Goal: Task Accomplishment & Management: Complete application form

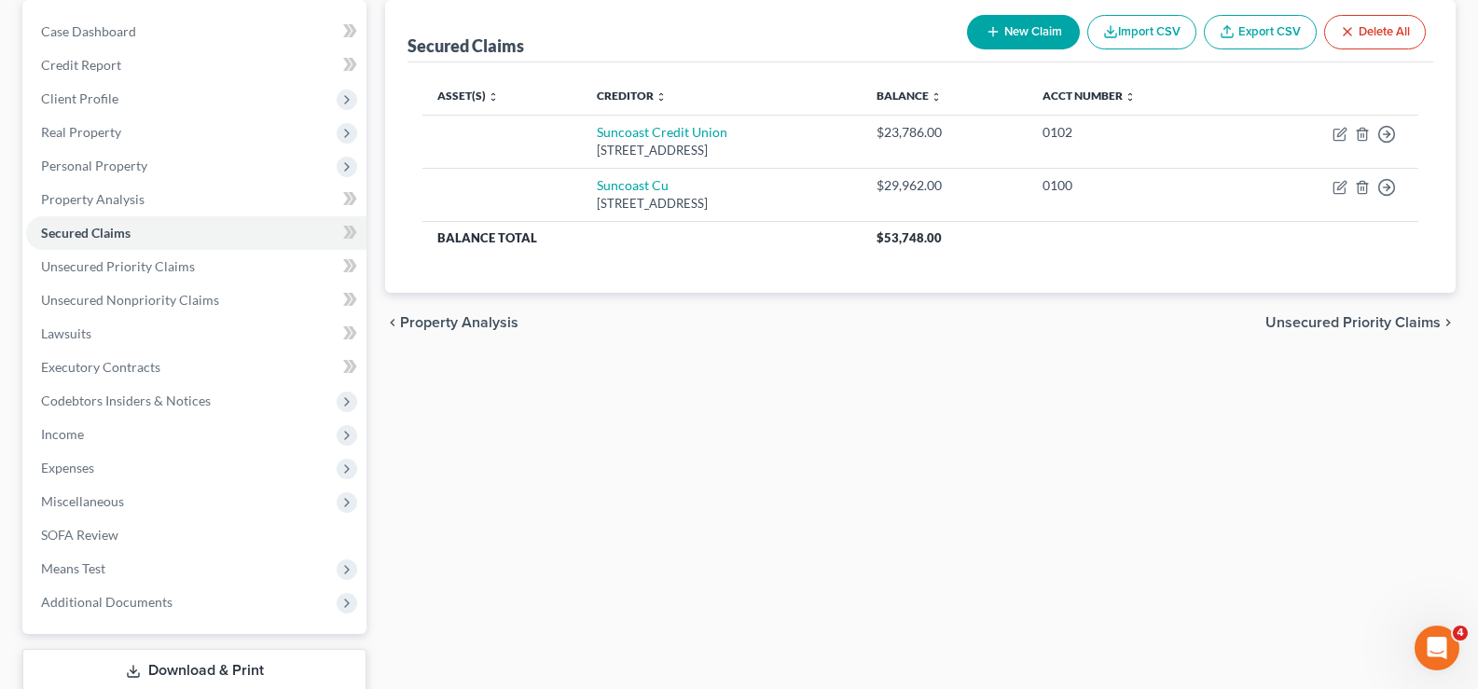
scroll to position [187, 0]
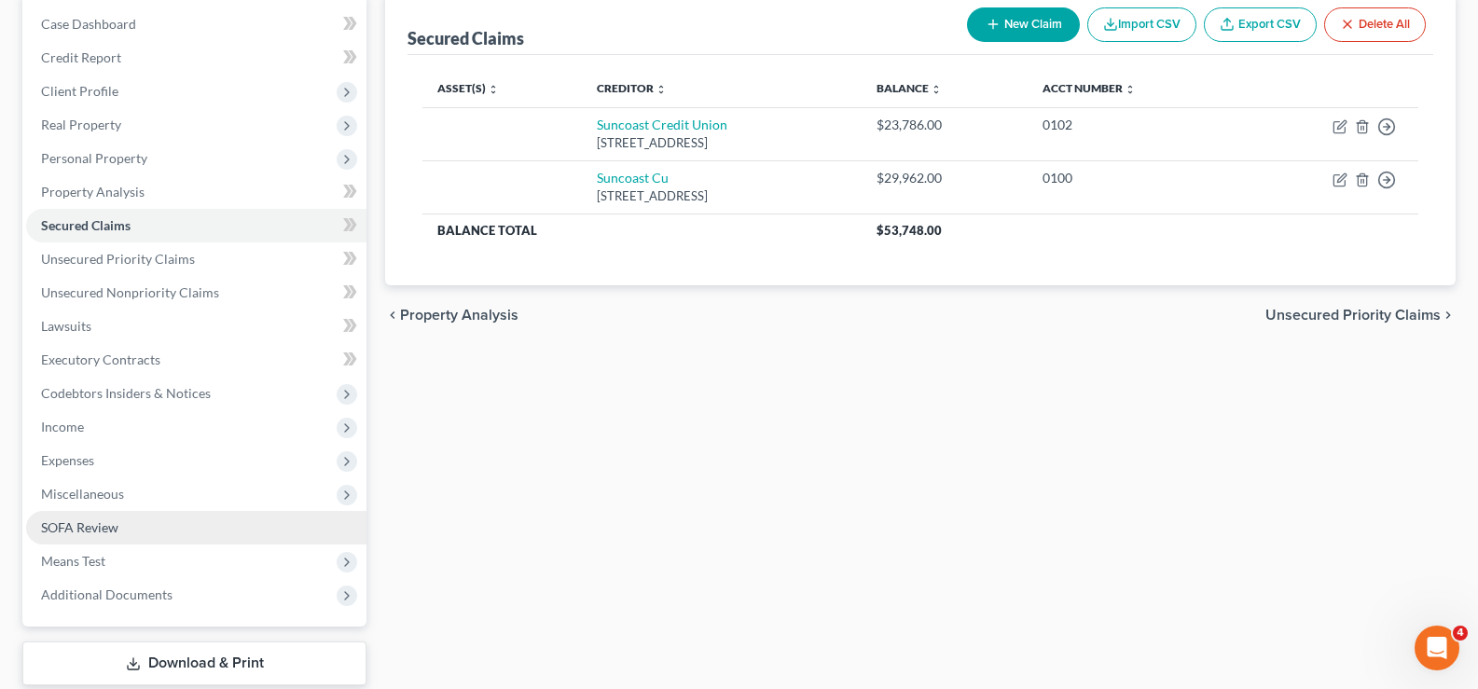
click at [128, 528] on link "SOFA Review" at bounding box center [196, 528] width 340 height 34
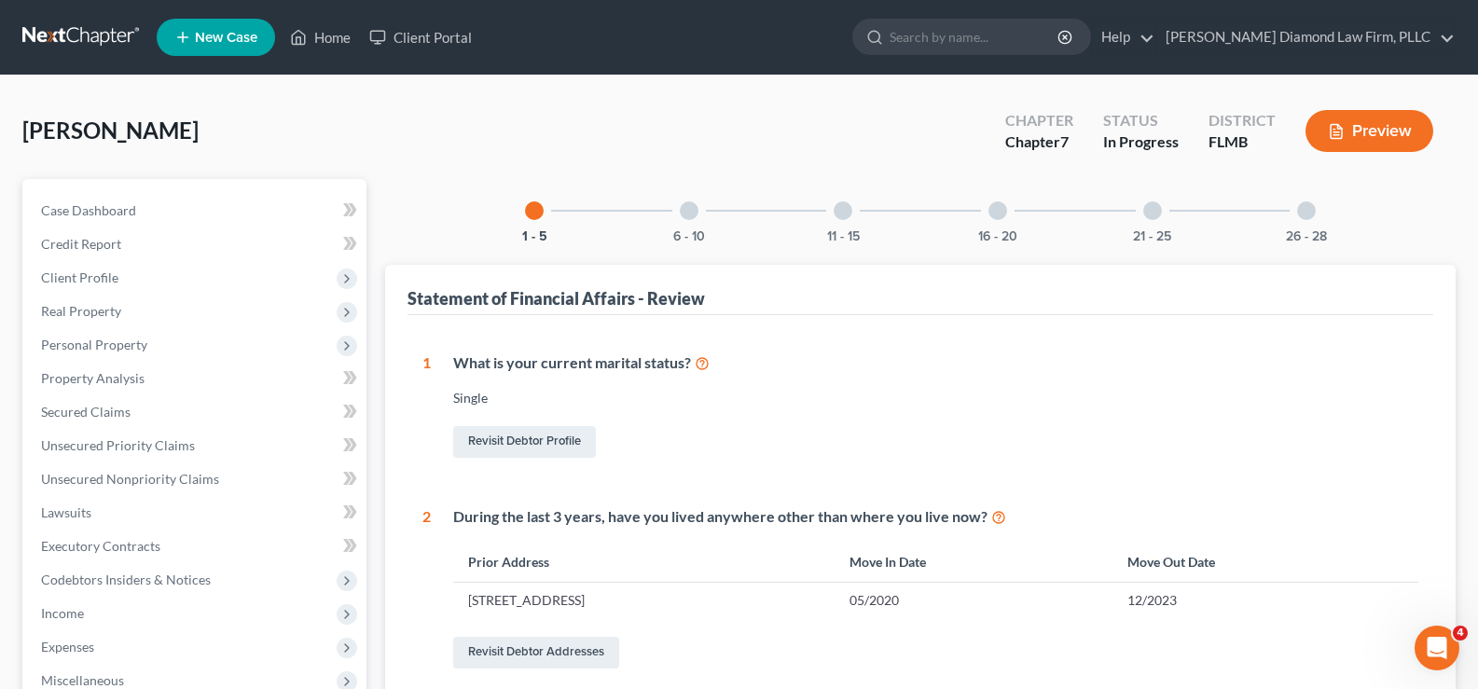
click at [1007, 211] on div "16 - 20" at bounding box center [997, 210] width 63 height 63
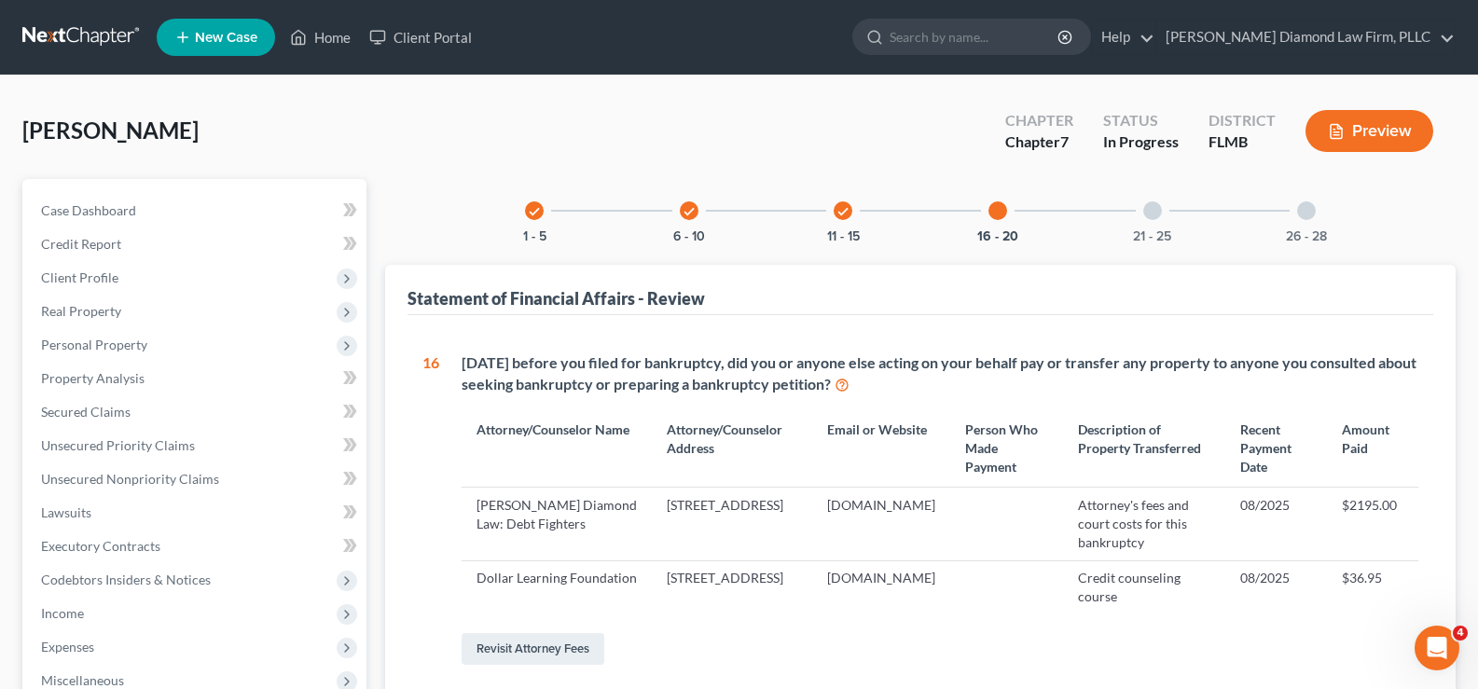
click at [1150, 210] on div at bounding box center [1152, 210] width 19 height 19
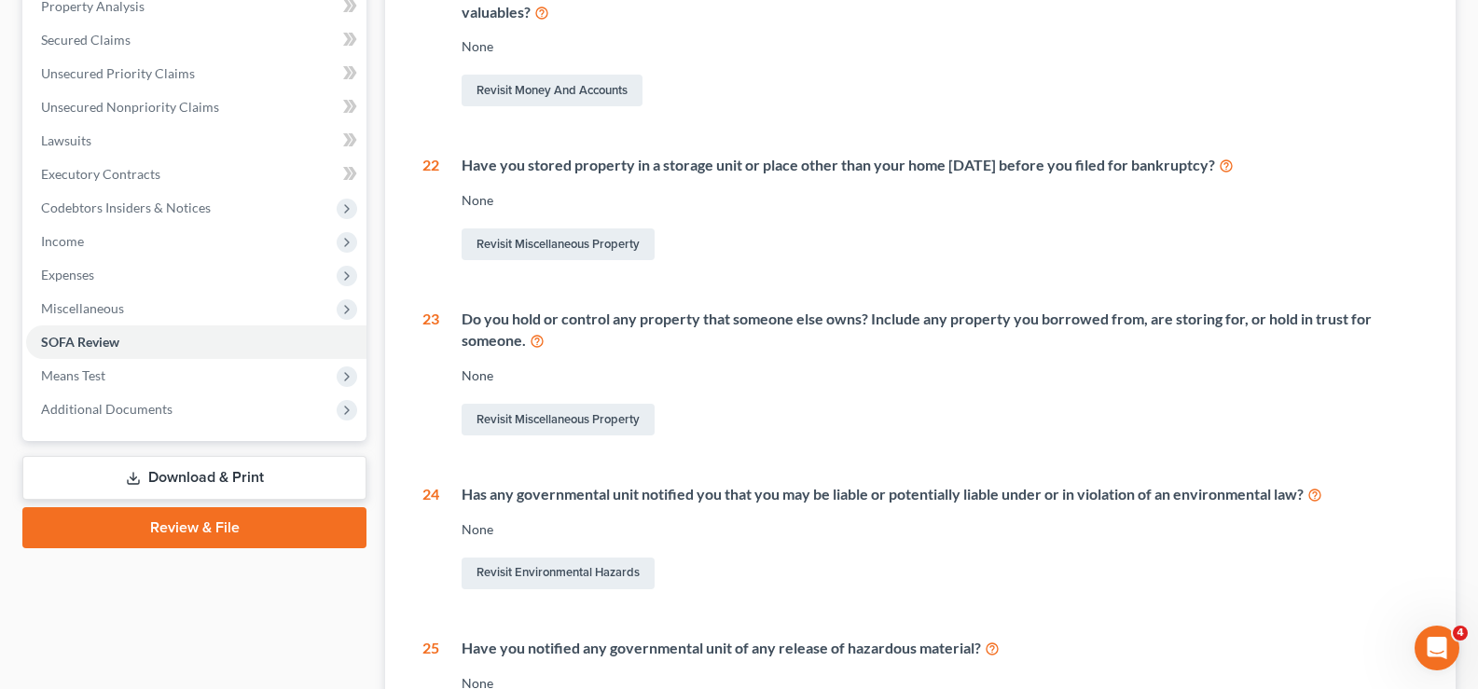
scroll to position [373, 0]
click at [143, 314] on span "Miscellaneous" at bounding box center [196, 308] width 340 height 34
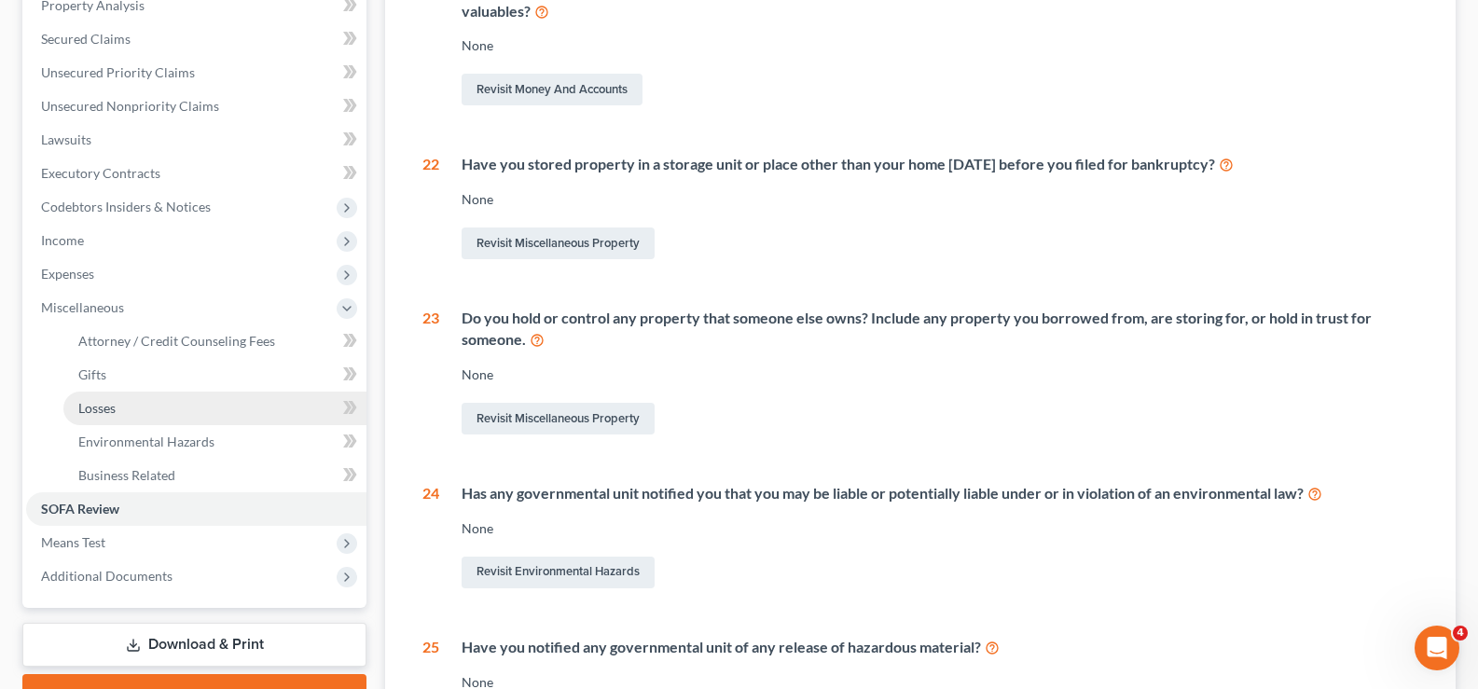
click at [161, 402] on link "Losses" at bounding box center [214, 409] width 303 height 34
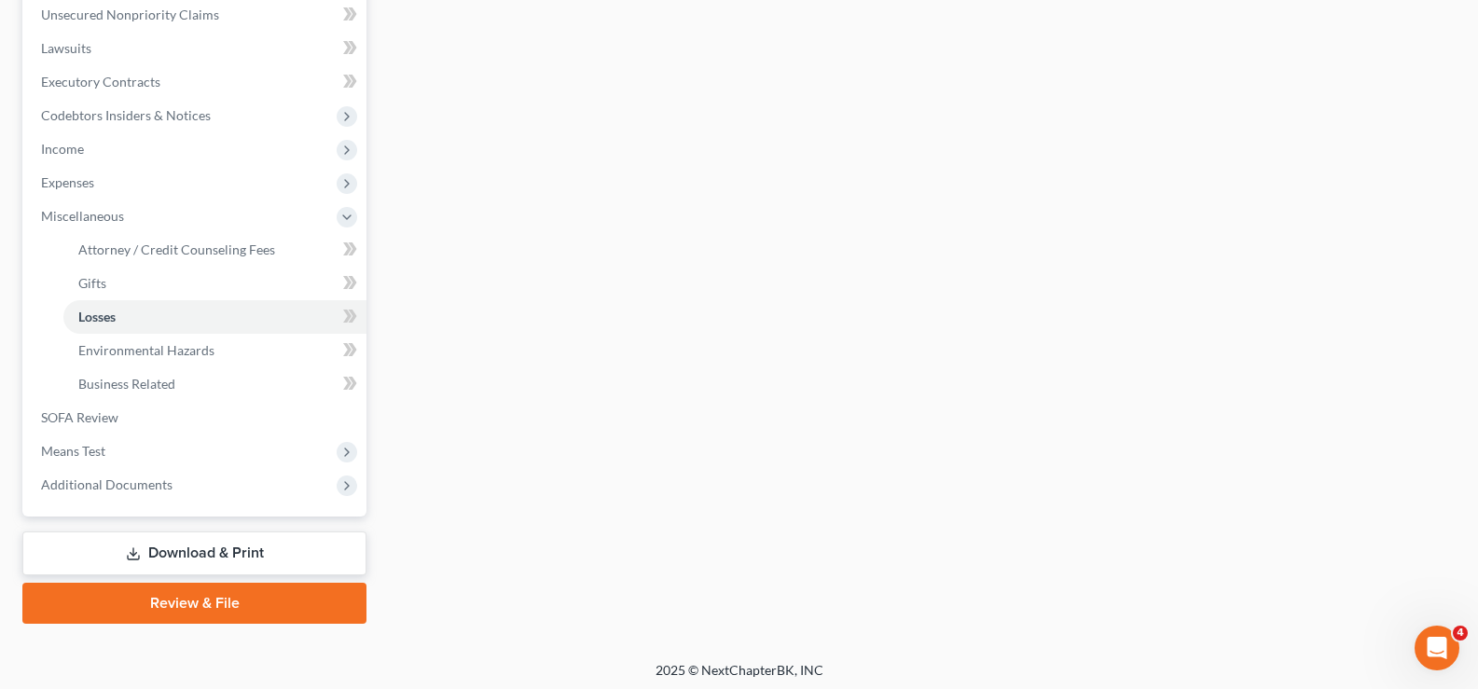
scroll to position [470, 0]
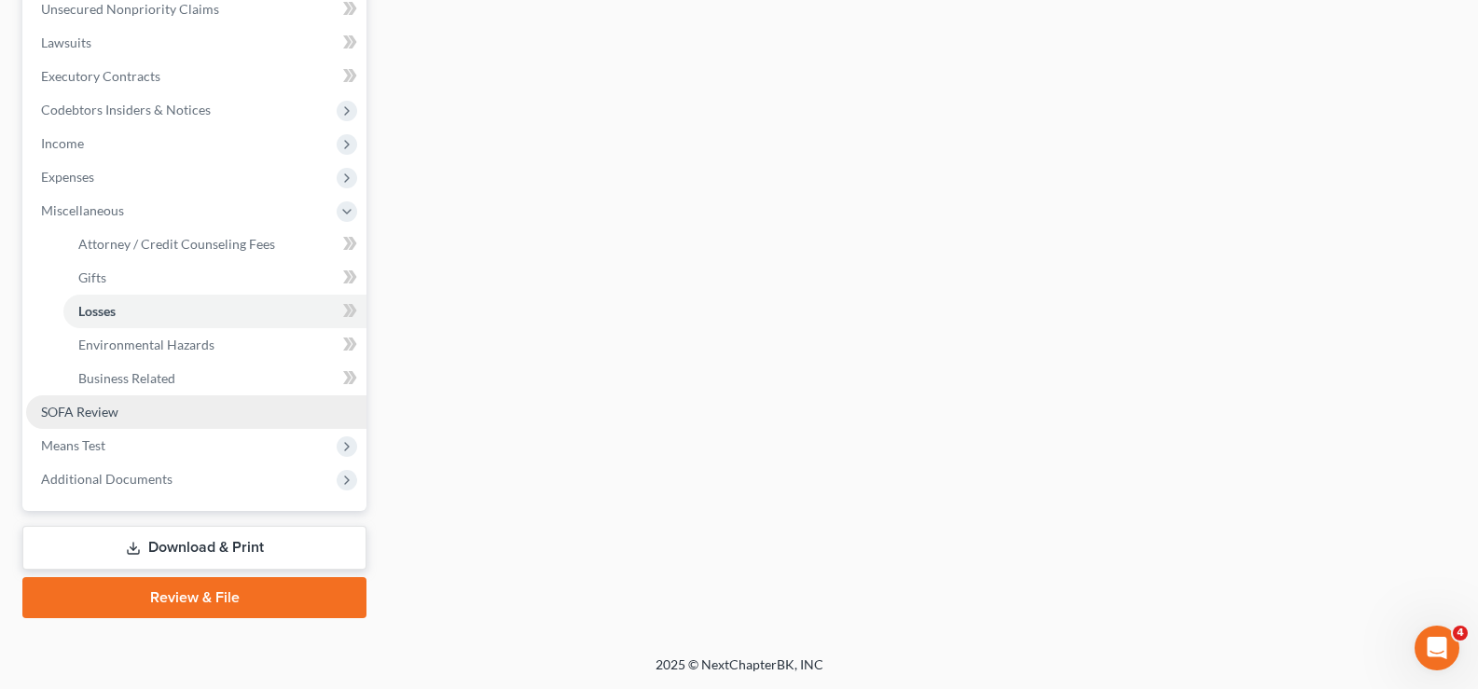
click at [158, 427] on link "SOFA Review" at bounding box center [196, 412] width 340 height 34
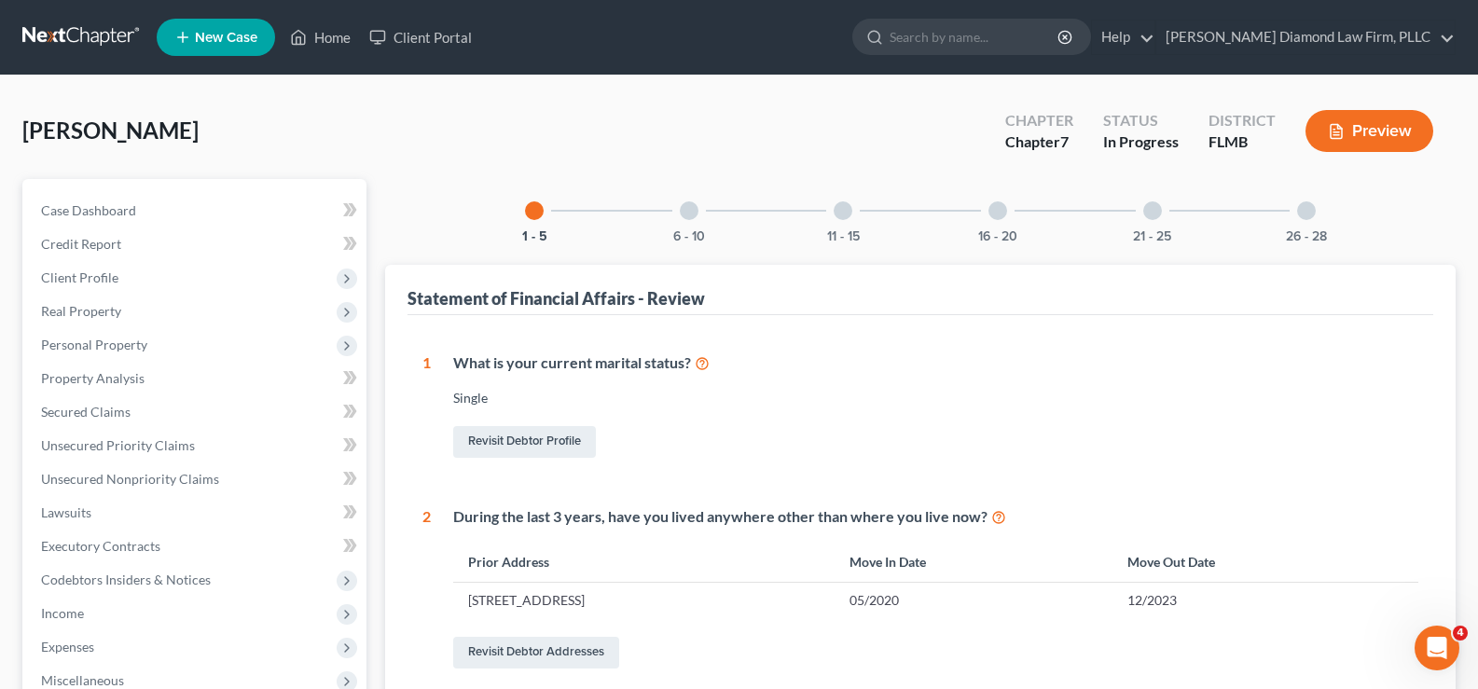
click at [1001, 214] on div at bounding box center [997, 210] width 19 height 19
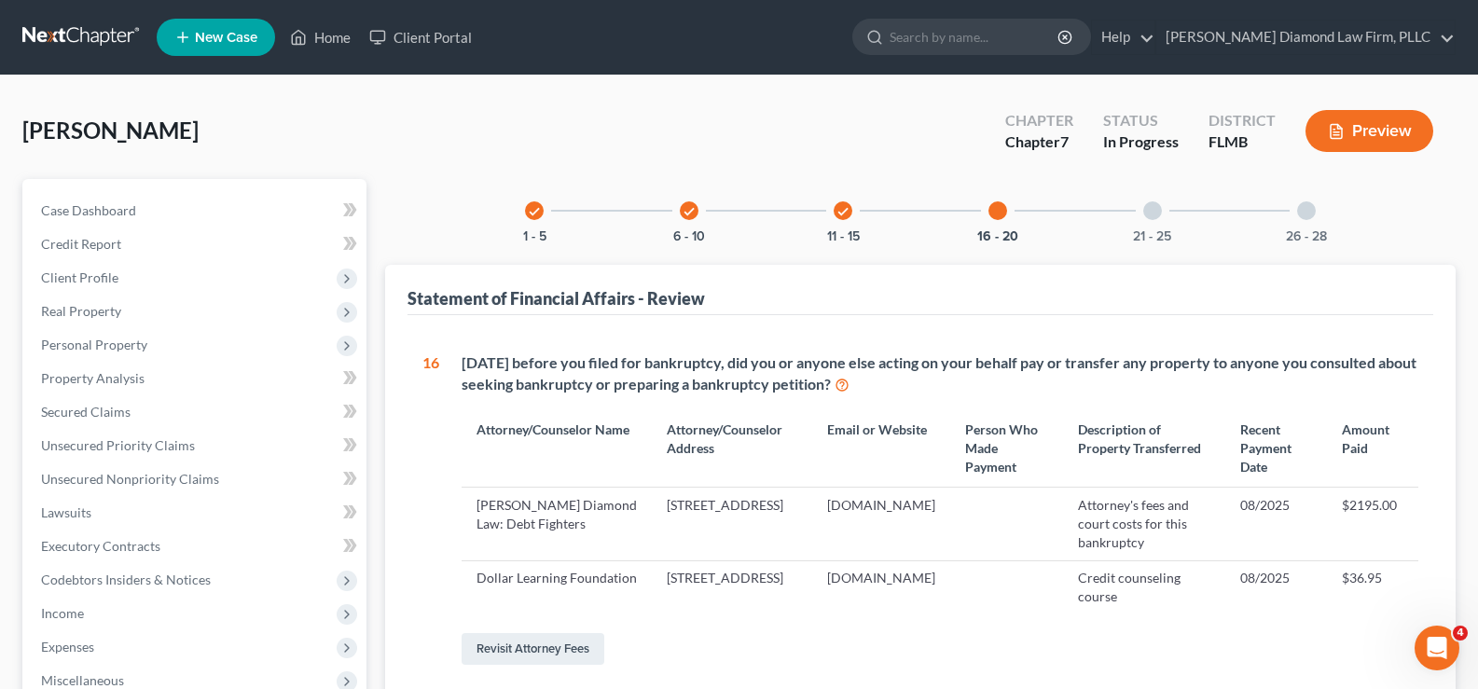
click at [695, 210] on icon "check" at bounding box center [689, 211] width 13 height 13
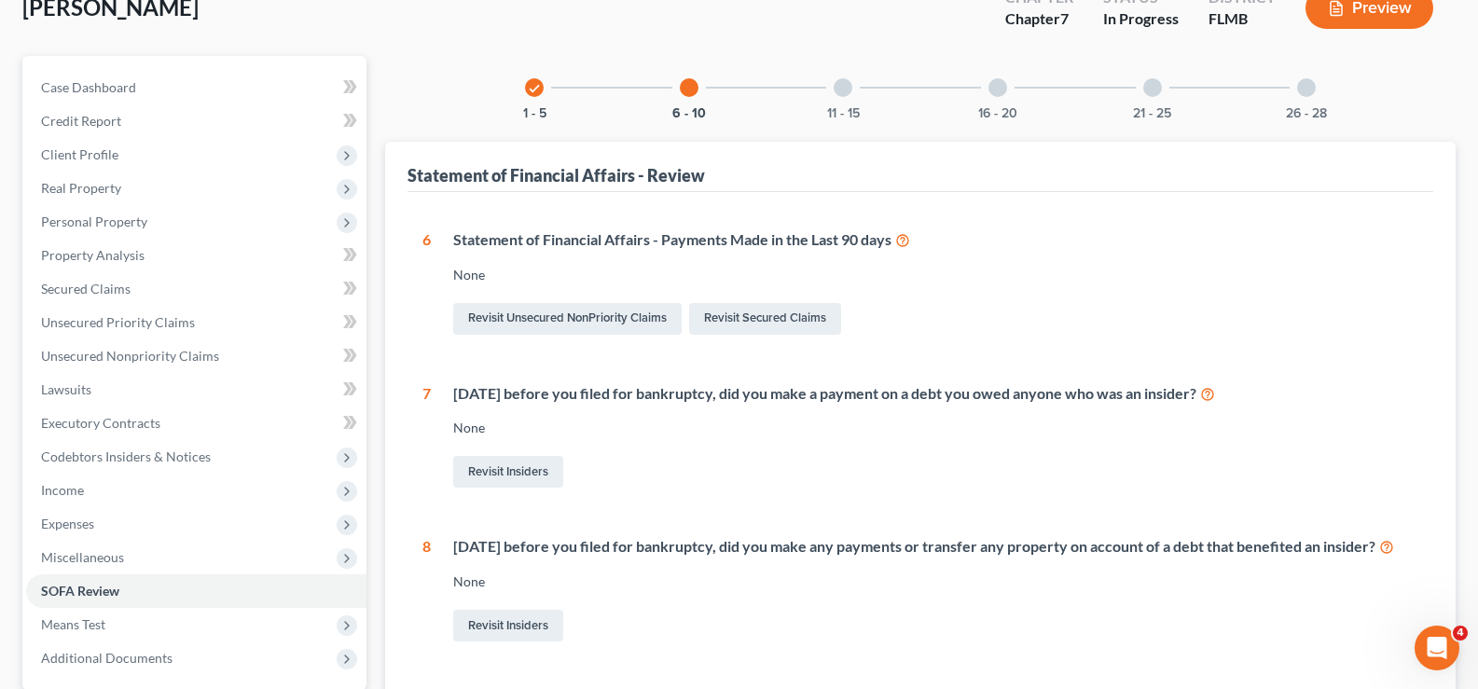
scroll to position [93, 0]
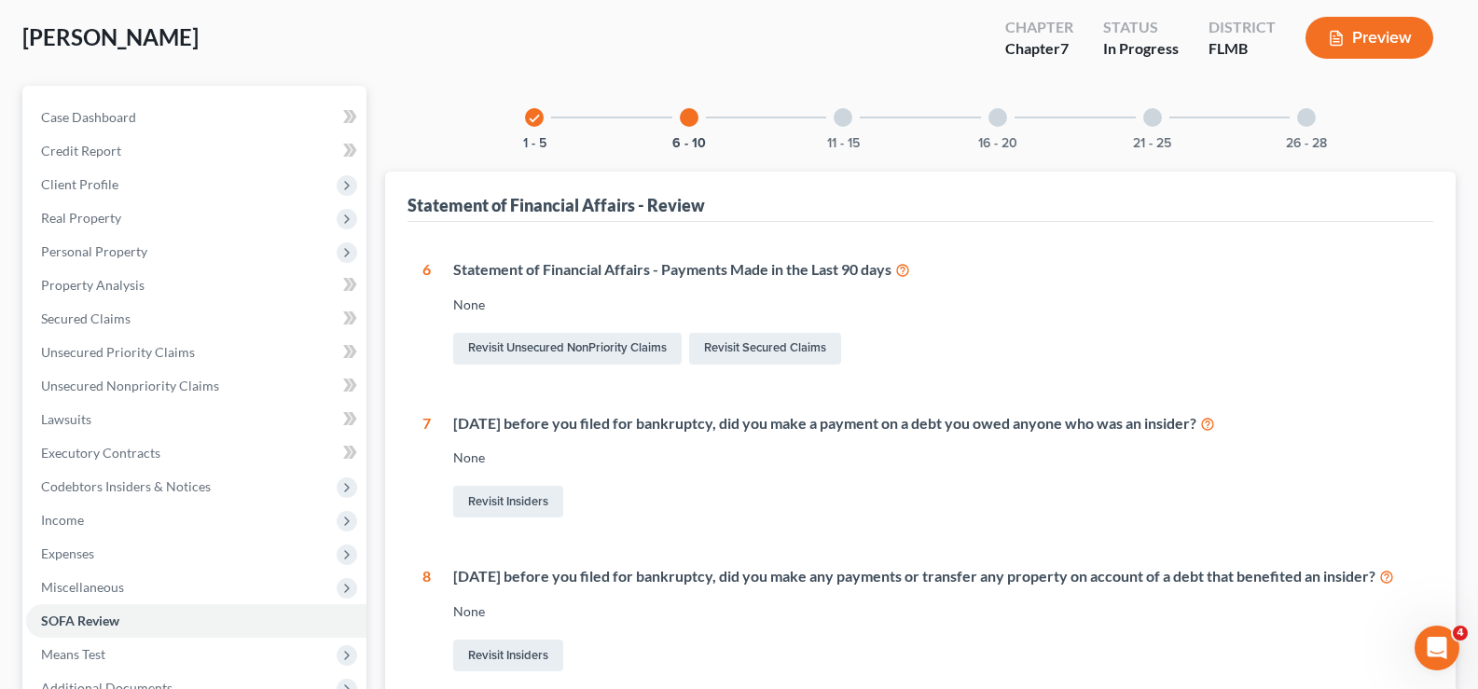
click at [851, 115] on div at bounding box center [843, 117] width 19 height 19
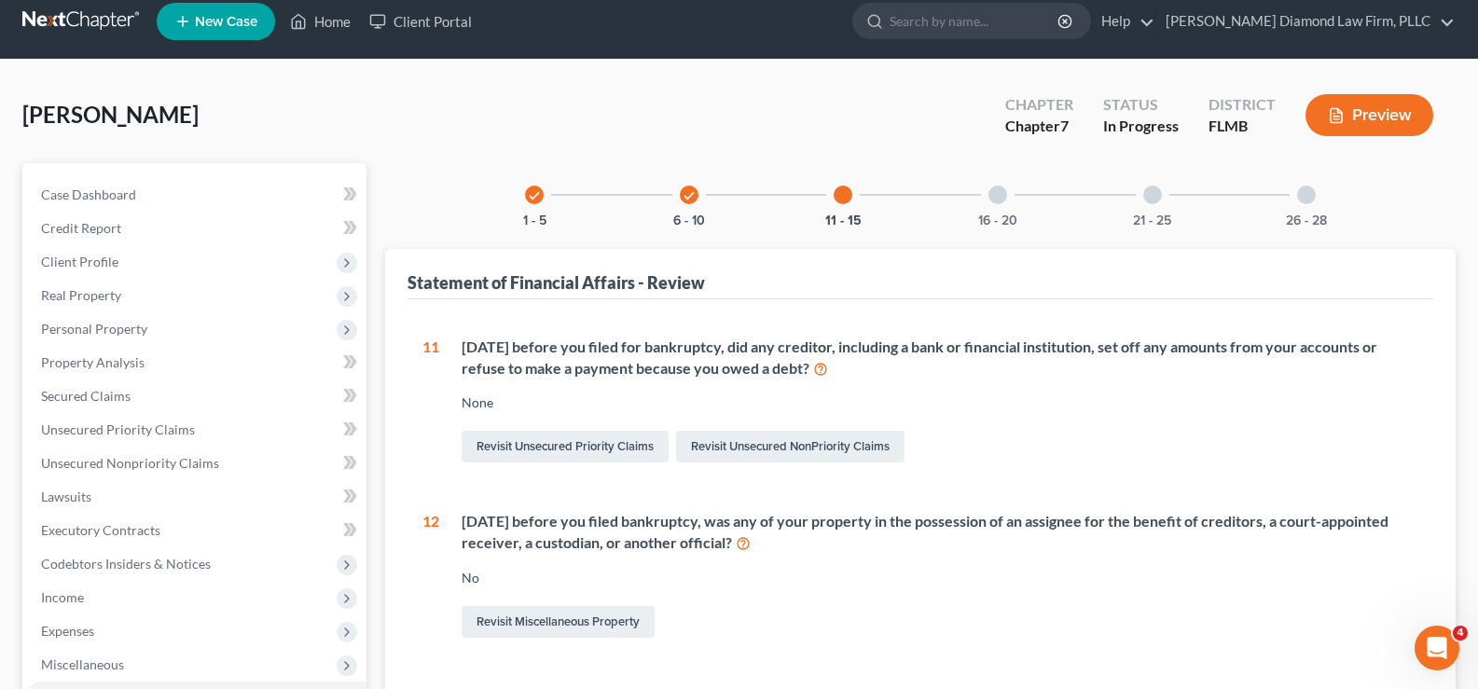
scroll to position [0, 0]
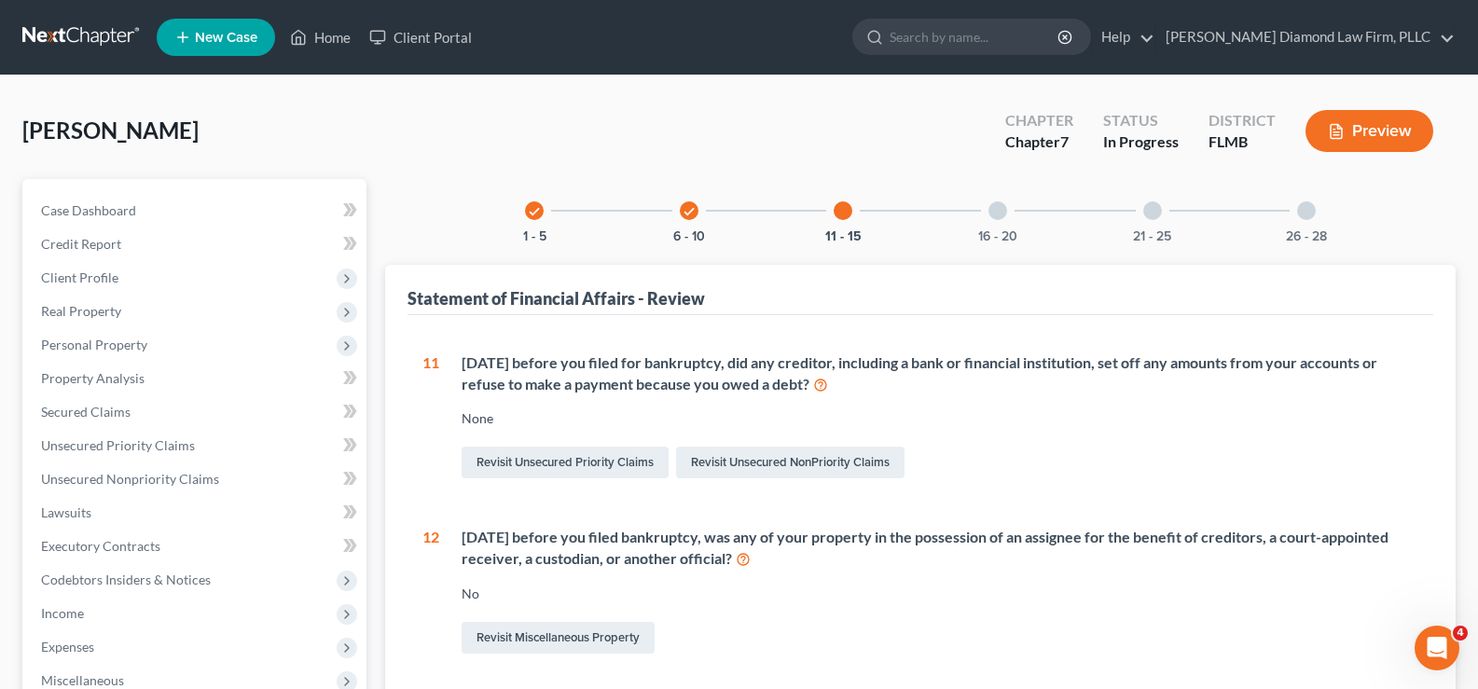
click at [537, 213] on icon "check" at bounding box center [534, 211] width 13 height 13
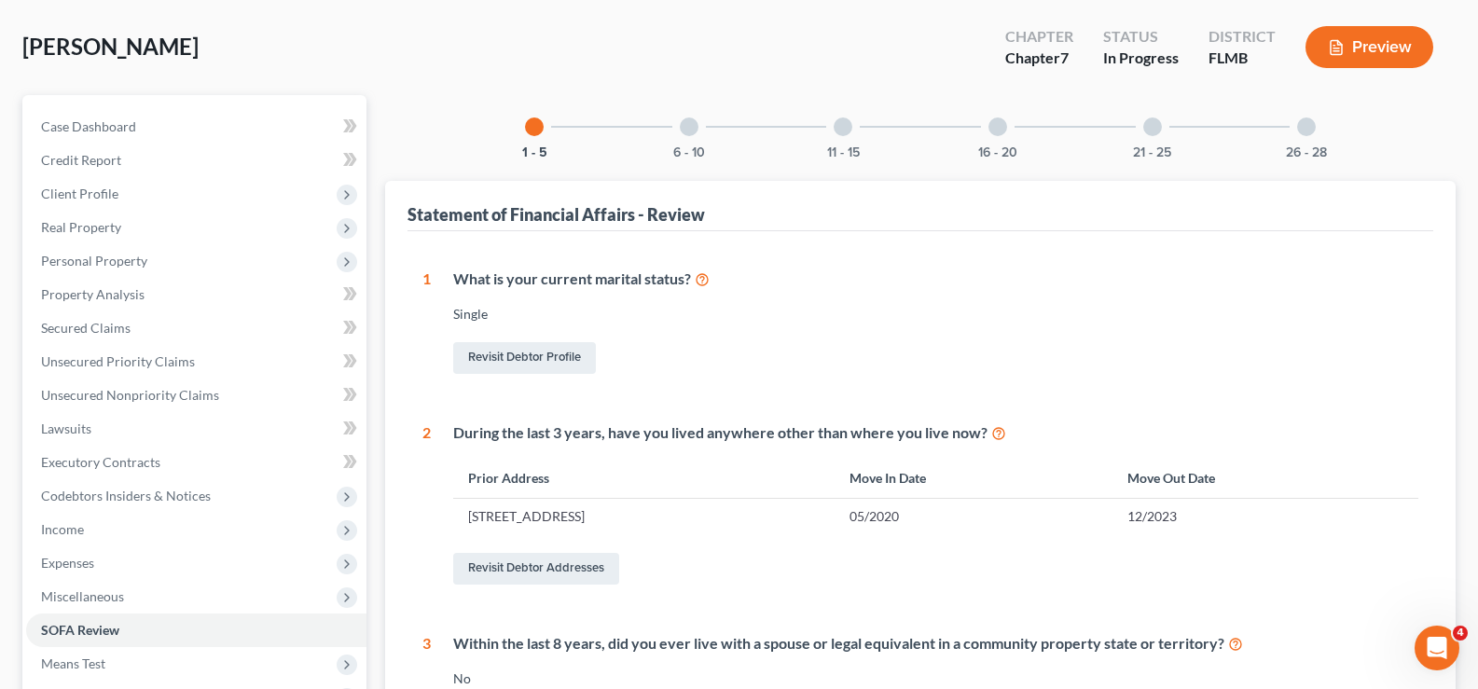
scroll to position [82, 0]
click at [684, 131] on div at bounding box center [689, 128] width 19 height 19
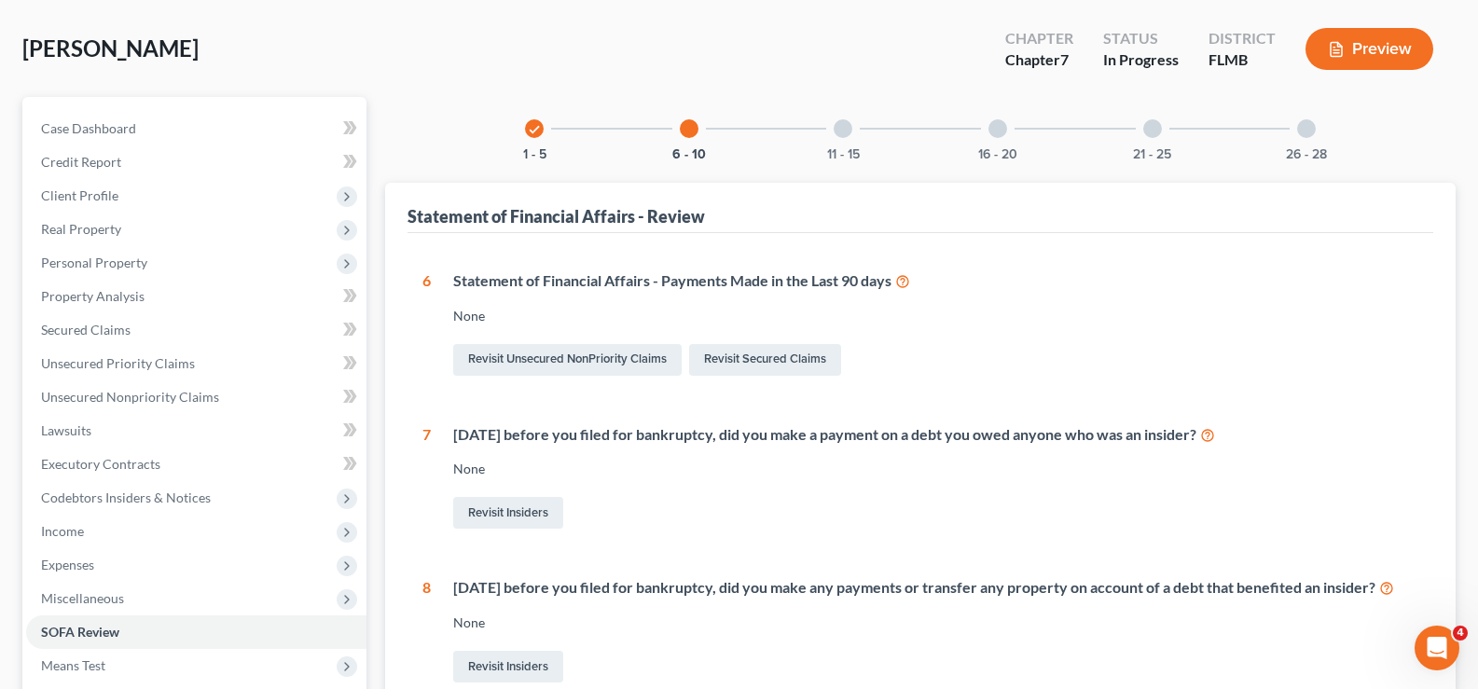
click at [843, 133] on div at bounding box center [843, 128] width 19 height 19
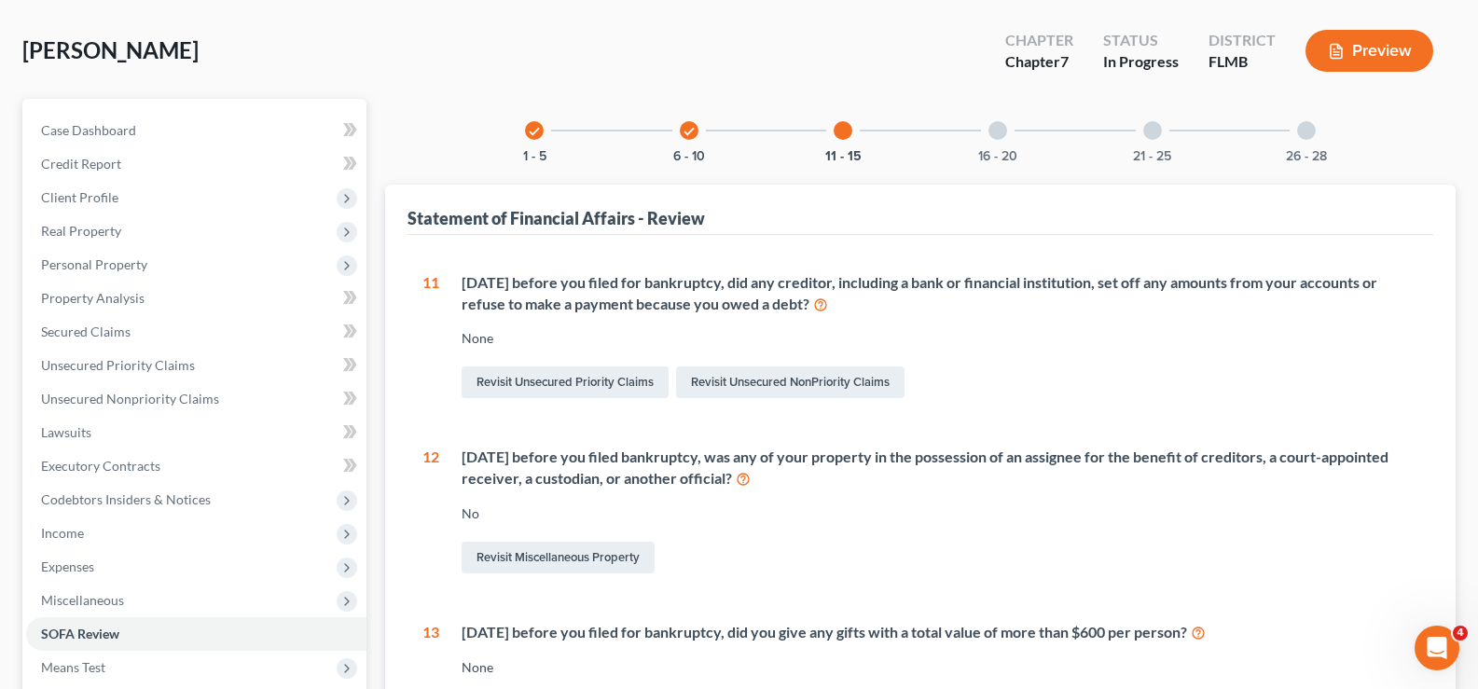
scroll to position [0, 0]
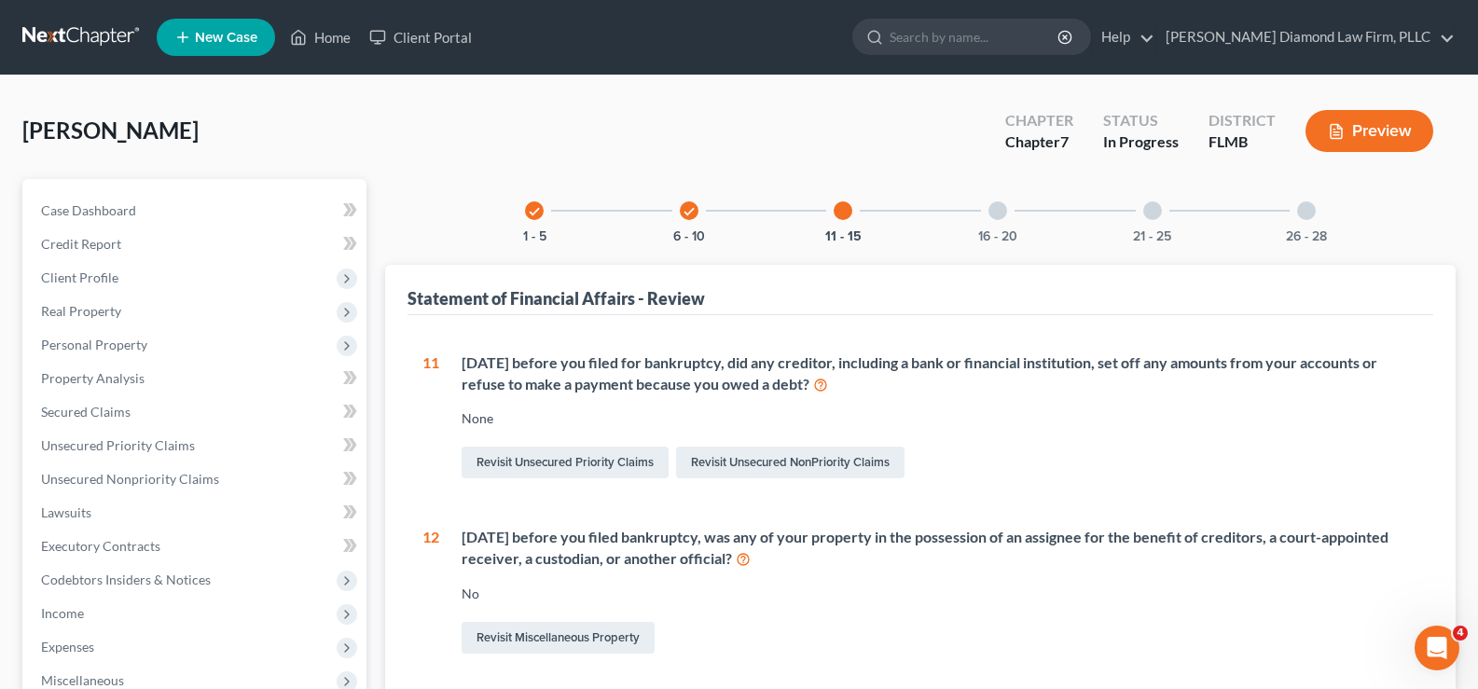
click at [998, 215] on div at bounding box center [997, 210] width 19 height 19
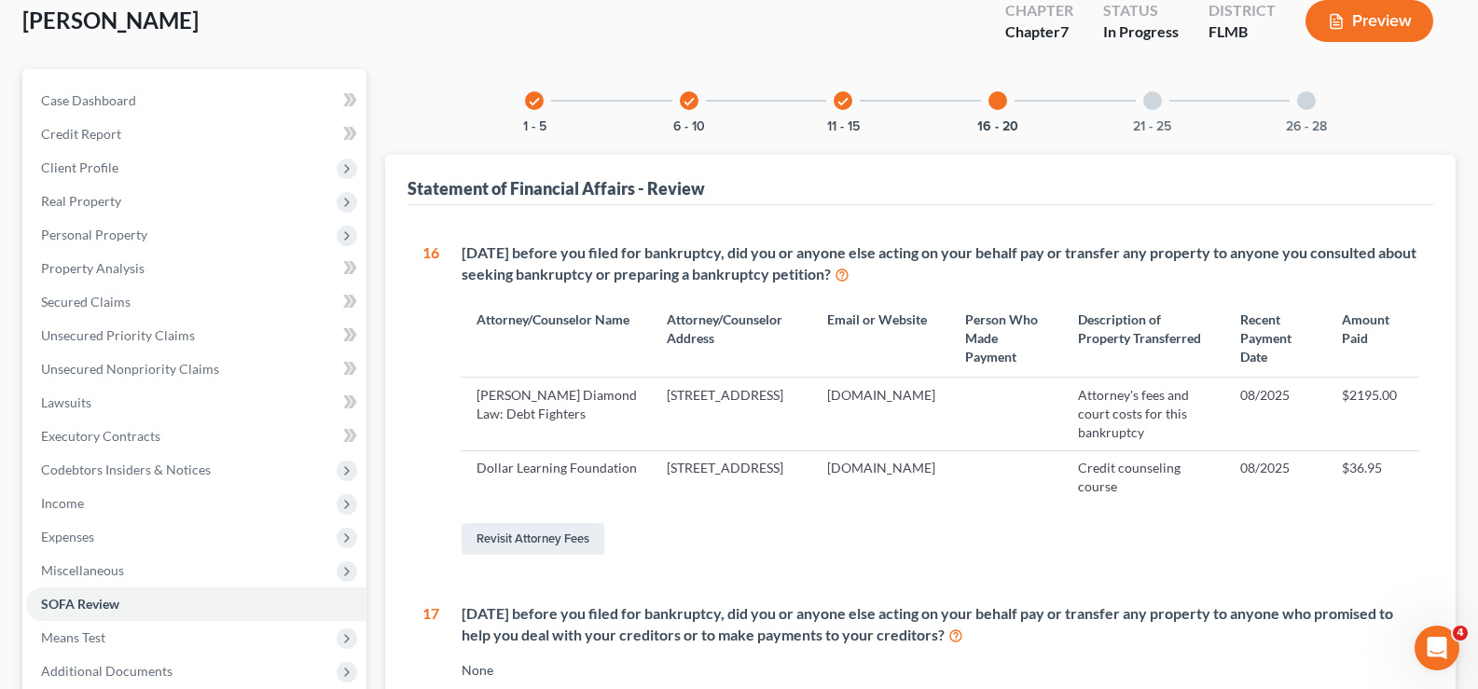
scroll to position [93, 0]
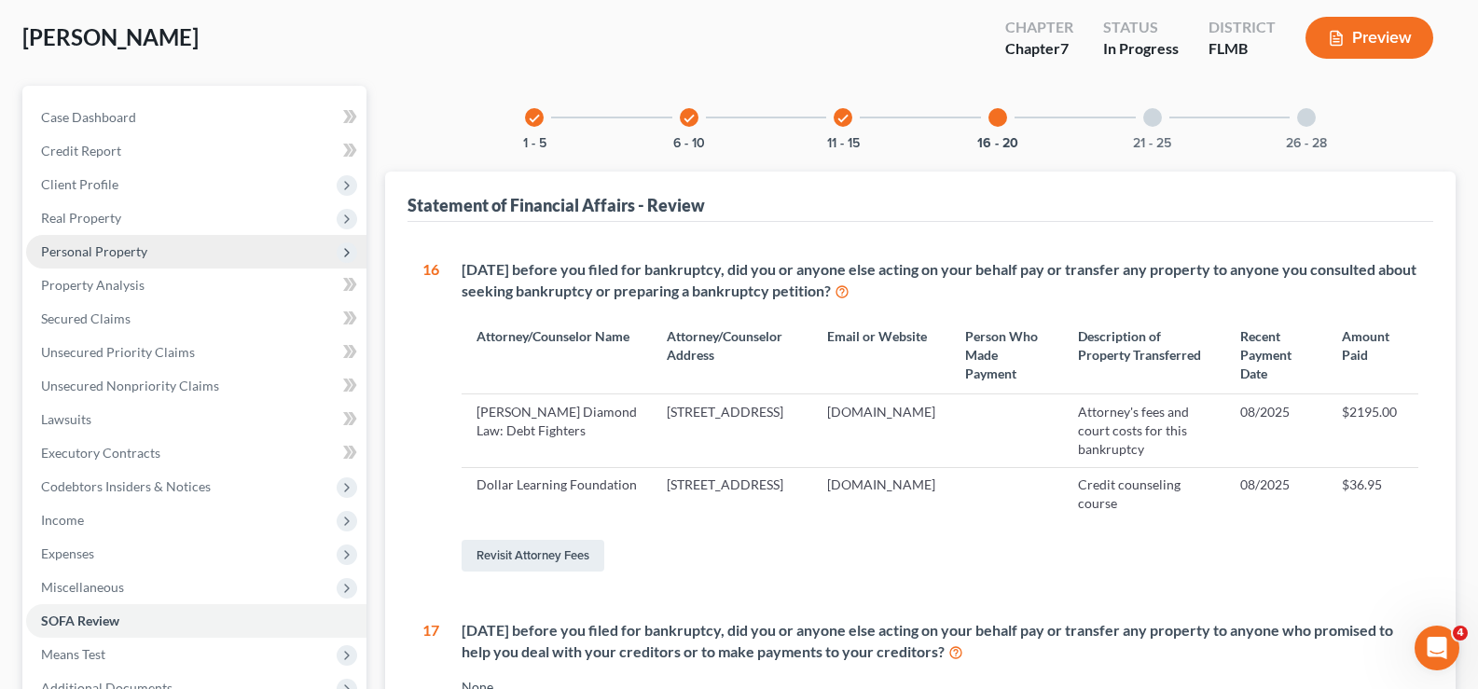
click at [144, 261] on span "Personal Property" at bounding box center [196, 252] width 340 height 34
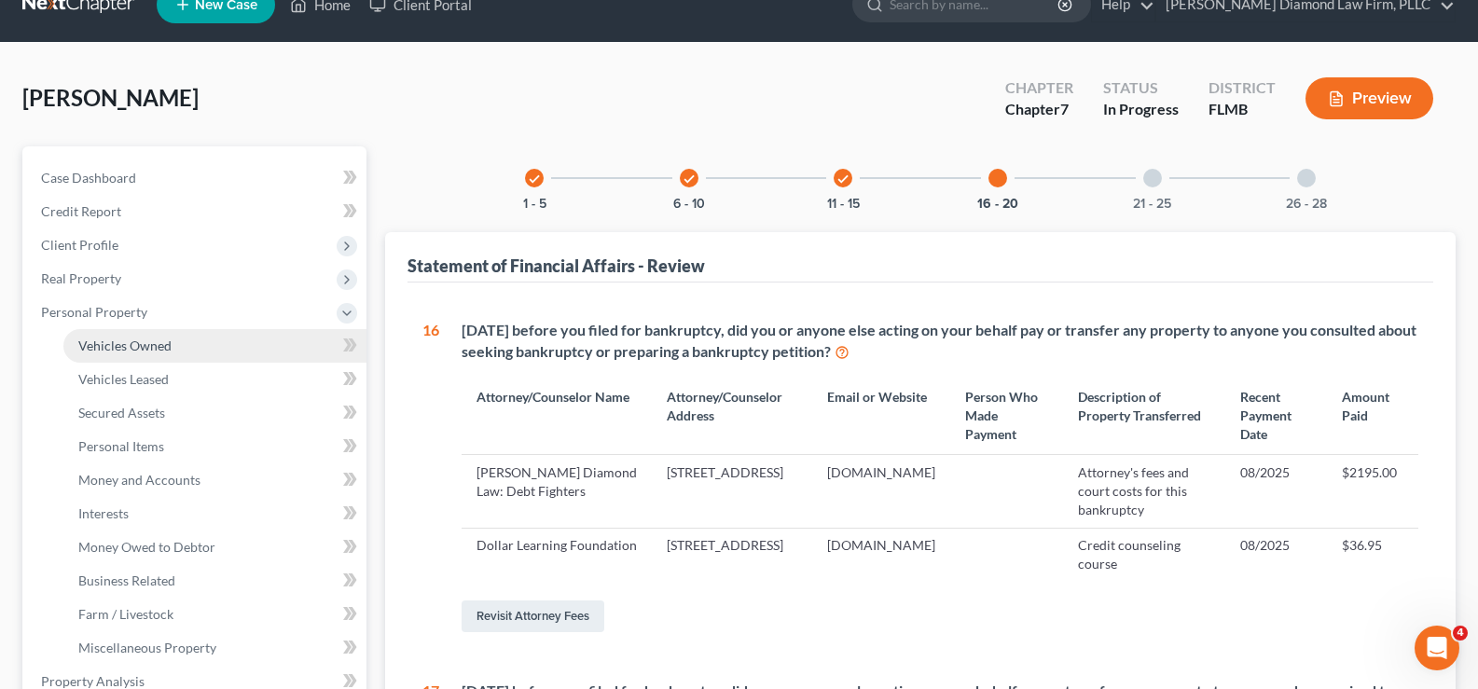
scroll to position [0, 0]
